Goal: Find specific page/section: Find specific page/section

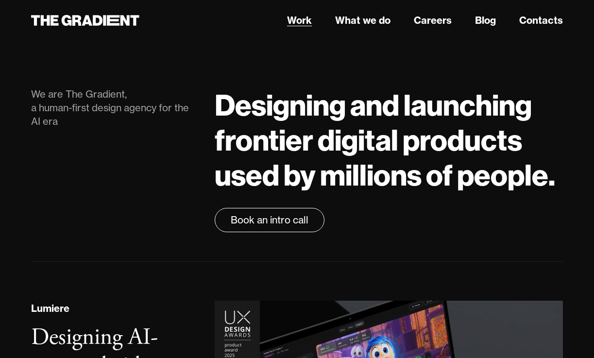
click at [306, 23] on link "Work" at bounding box center [299, 20] width 25 height 15
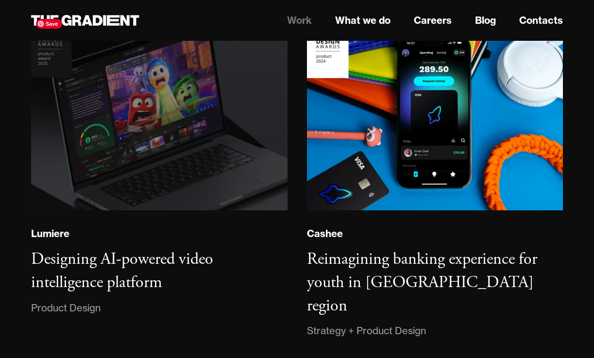
scroll to position [185, 0]
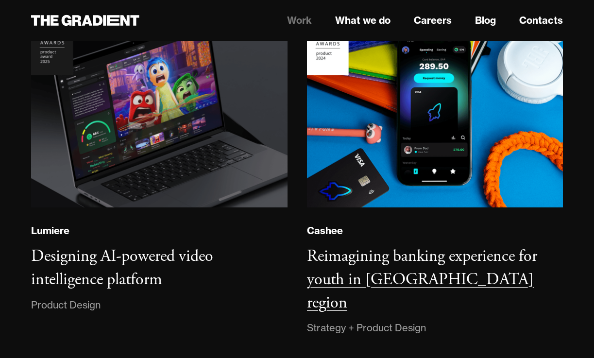
click at [314, 250] on h3 "Reimagining banking experience for youth in MENA region" at bounding box center [422, 279] width 230 height 67
